Goal: Complete application form

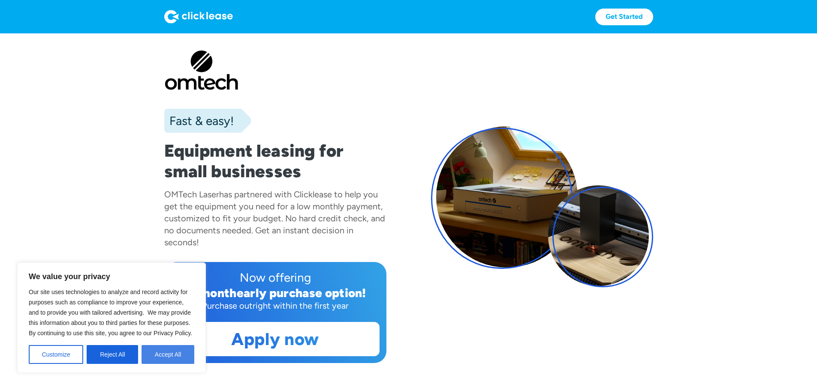
click at [167, 357] on button "Accept All" at bounding box center [167, 354] width 53 height 19
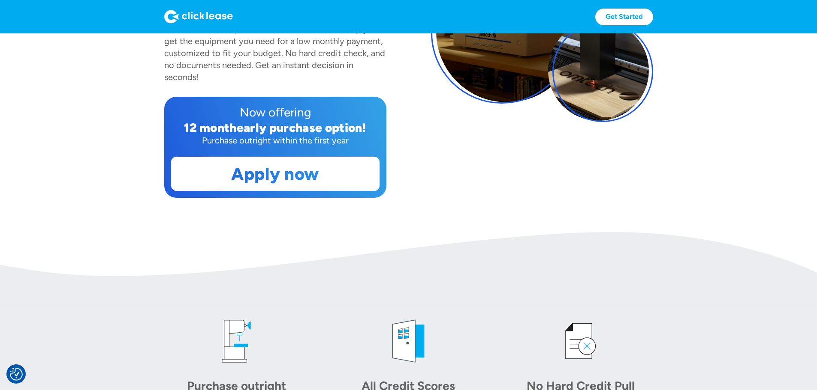
scroll to position [171, 0]
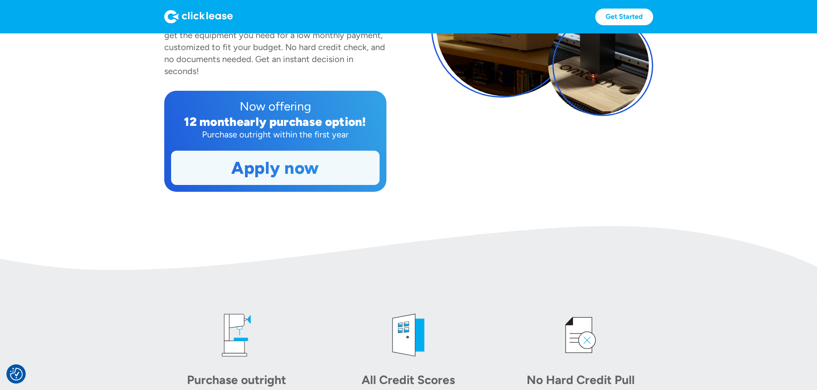
click at [328, 185] on link "Apply now" at bounding box center [274, 167] width 207 height 33
